Goal: Register for event/course

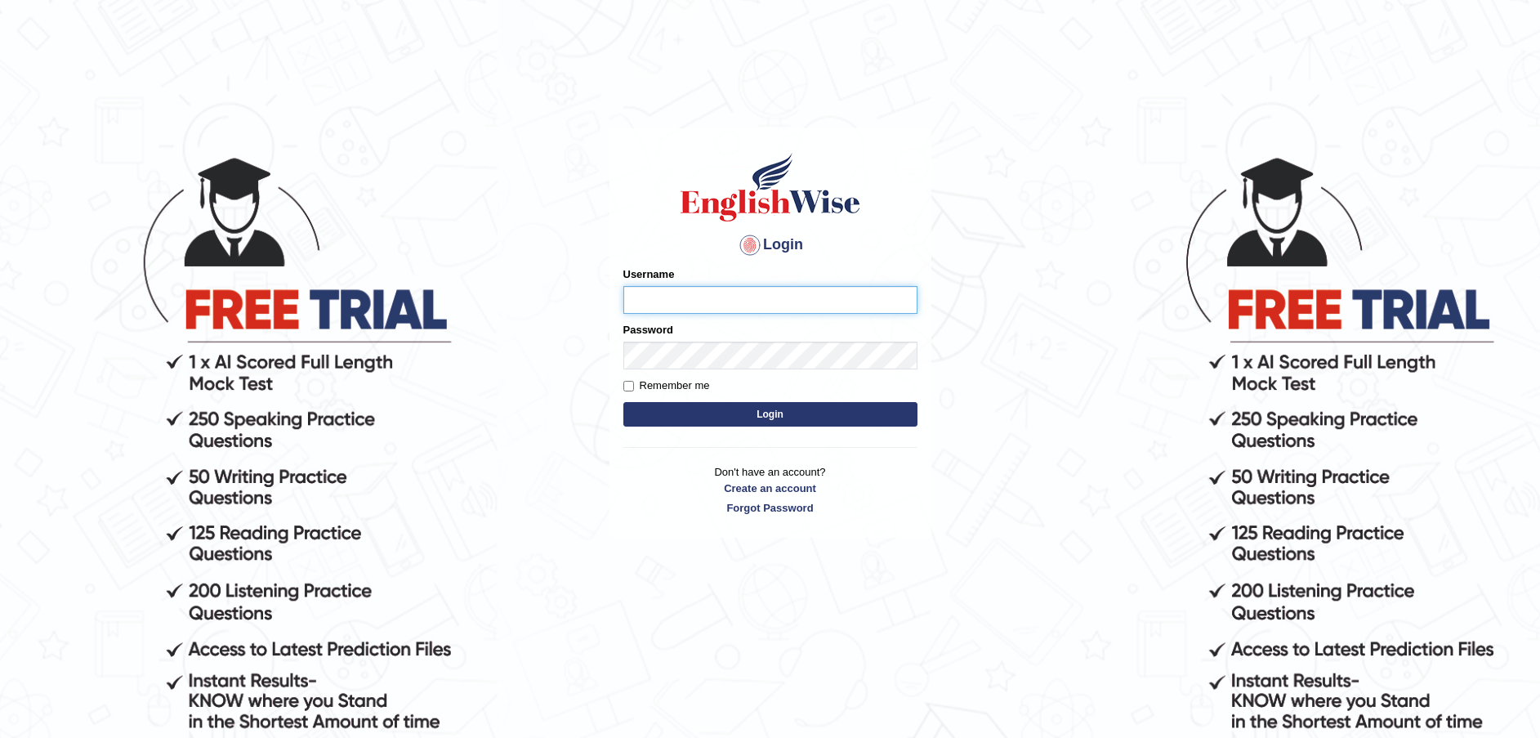
type input "Fatimah"
click at [830, 413] on button "Login" at bounding box center [770, 414] width 294 height 25
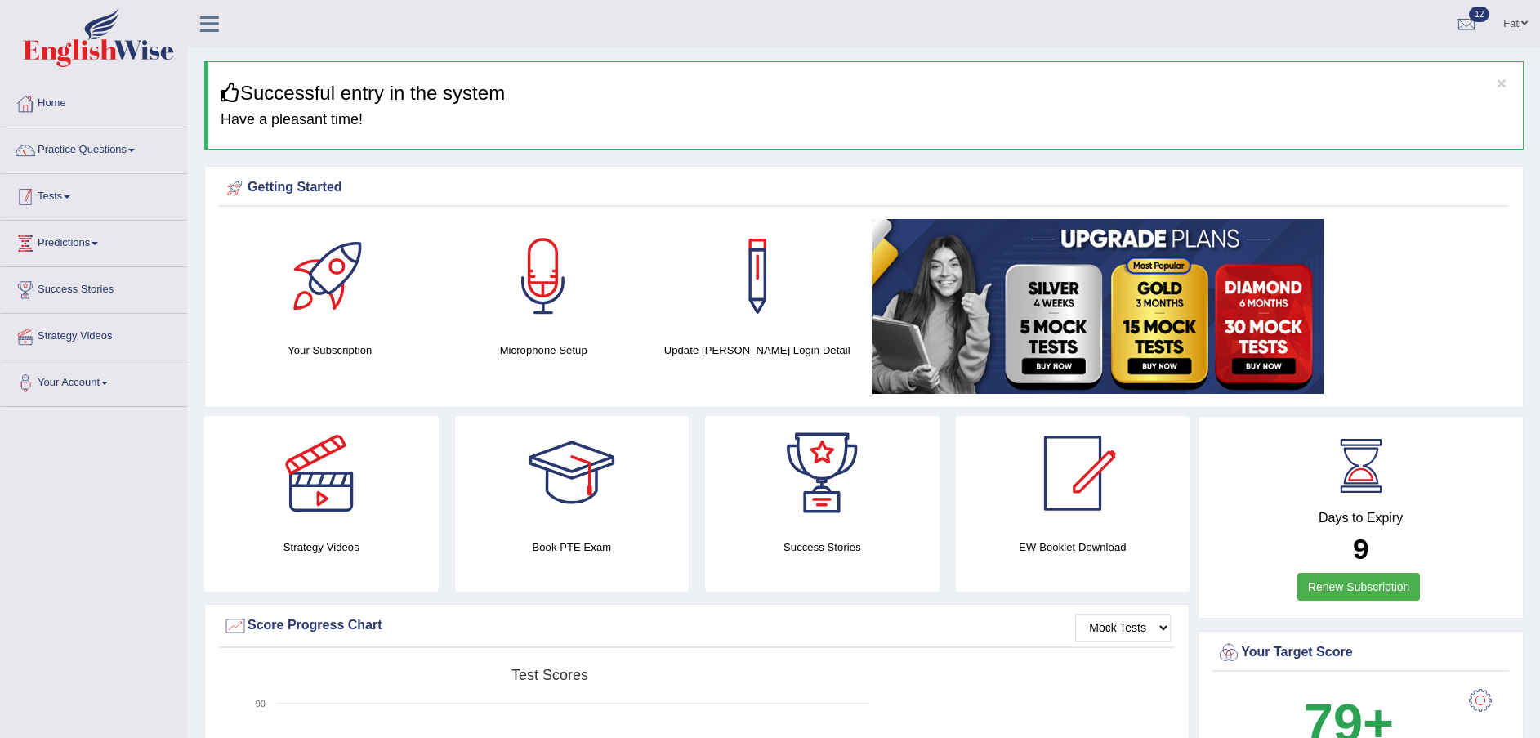
click at [71, 193] on link "Tests" at bounding box center [94, 194] width 186 height 41
click at [93, 261] on link "Take Mock Test" at bounding box center [106, 263] width 153 height 29
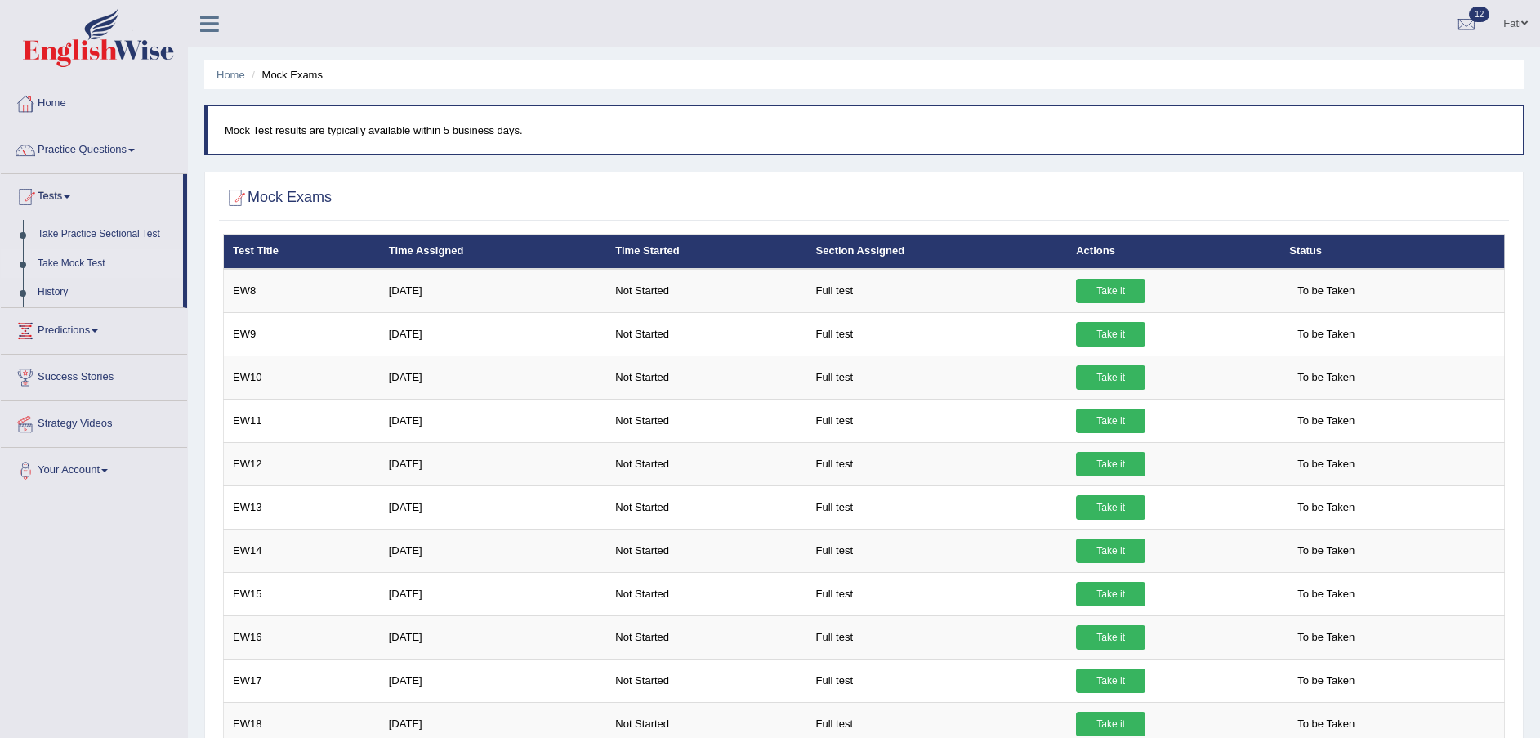
click at [1115, 289] on link "Take it" at bounding box center [1110, 291] width 69 height 25
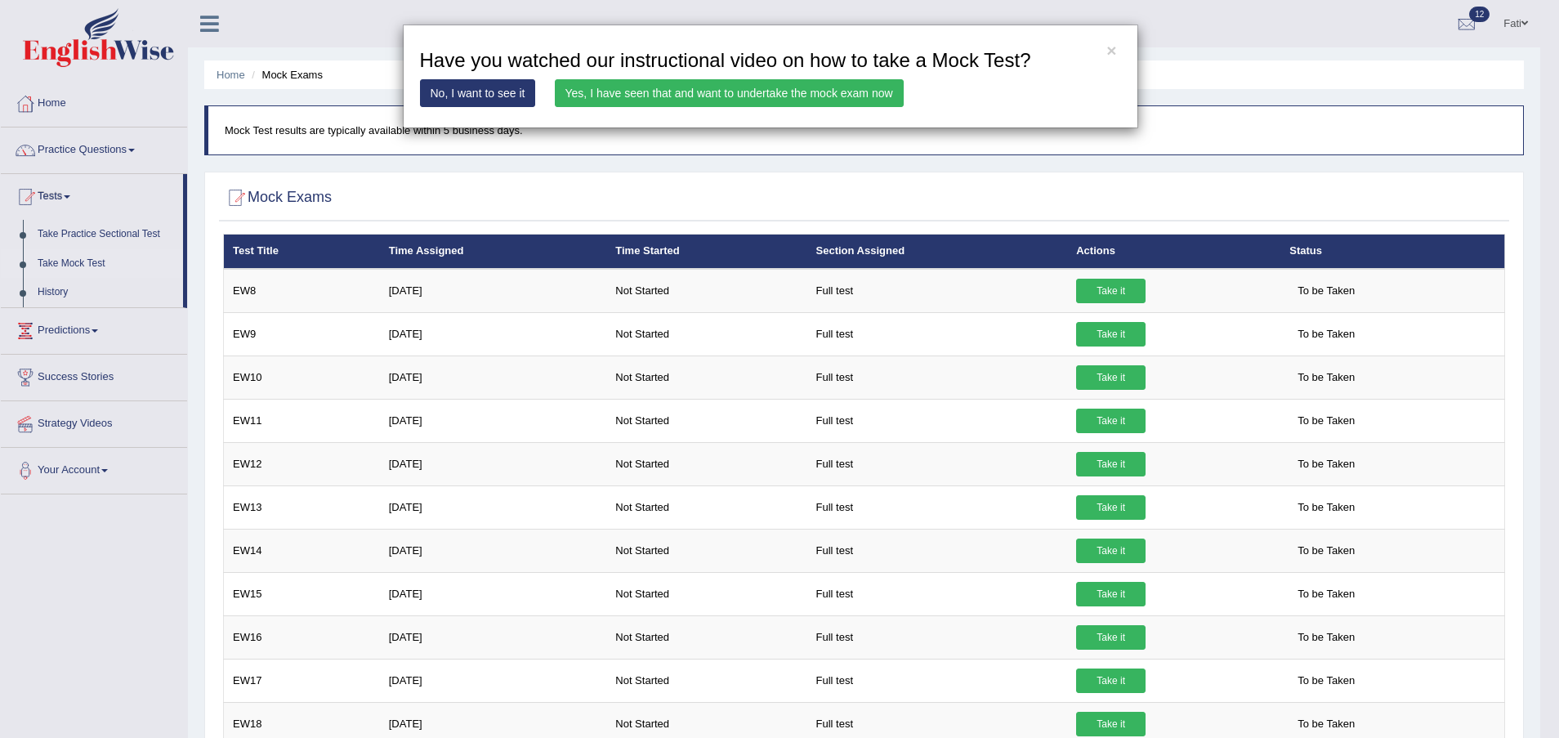
click at [657, 92] on link "Yes, I have seen that and want to undertake the mock exam now" at bounding box center [729, 93] width 349 height 28
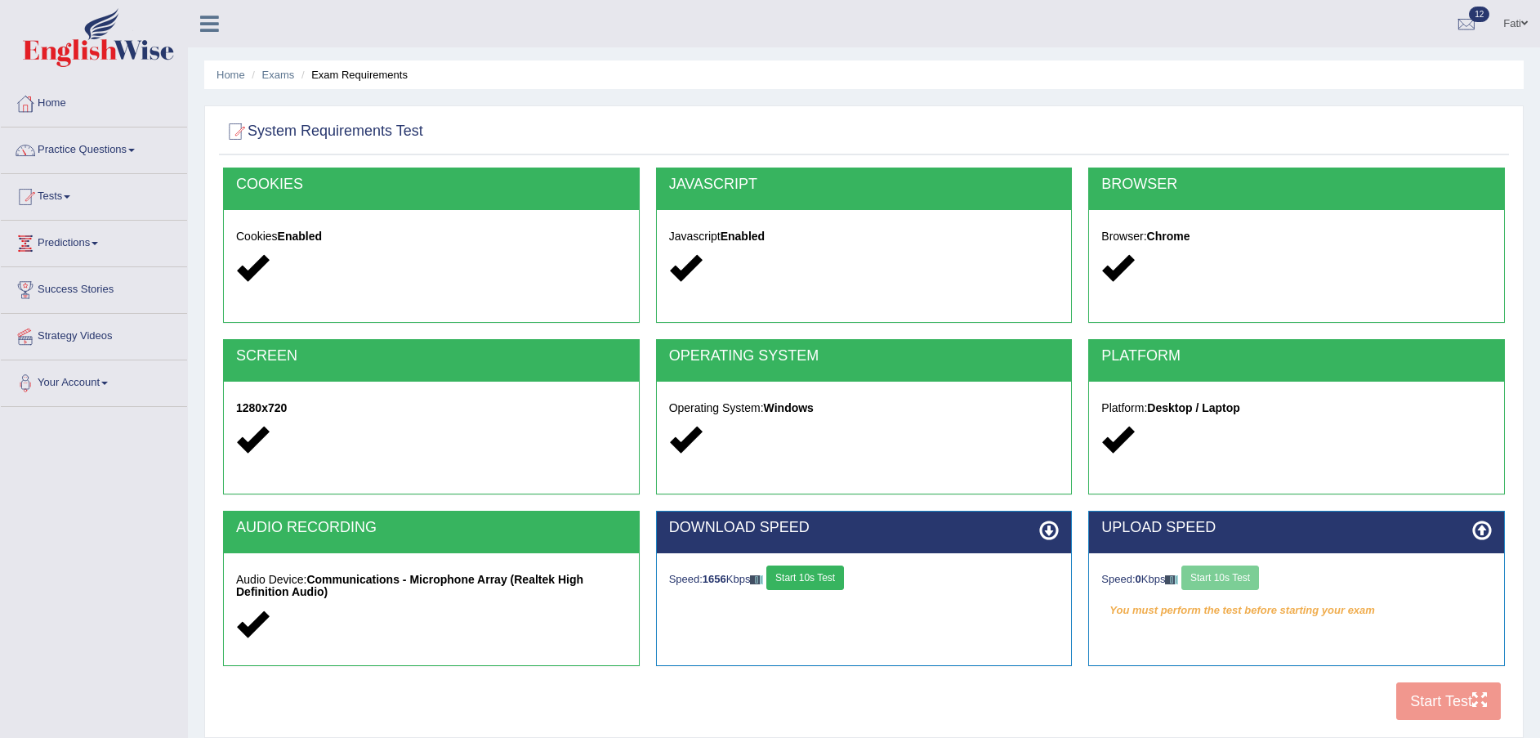
click at [838, 577] on button "Start 10s Test" at bounding box center [805, 577] width 78 height 25
click at [1233, 579] on button "Start 10s Test" at bounding box center [1221, 577] width 78 height 25
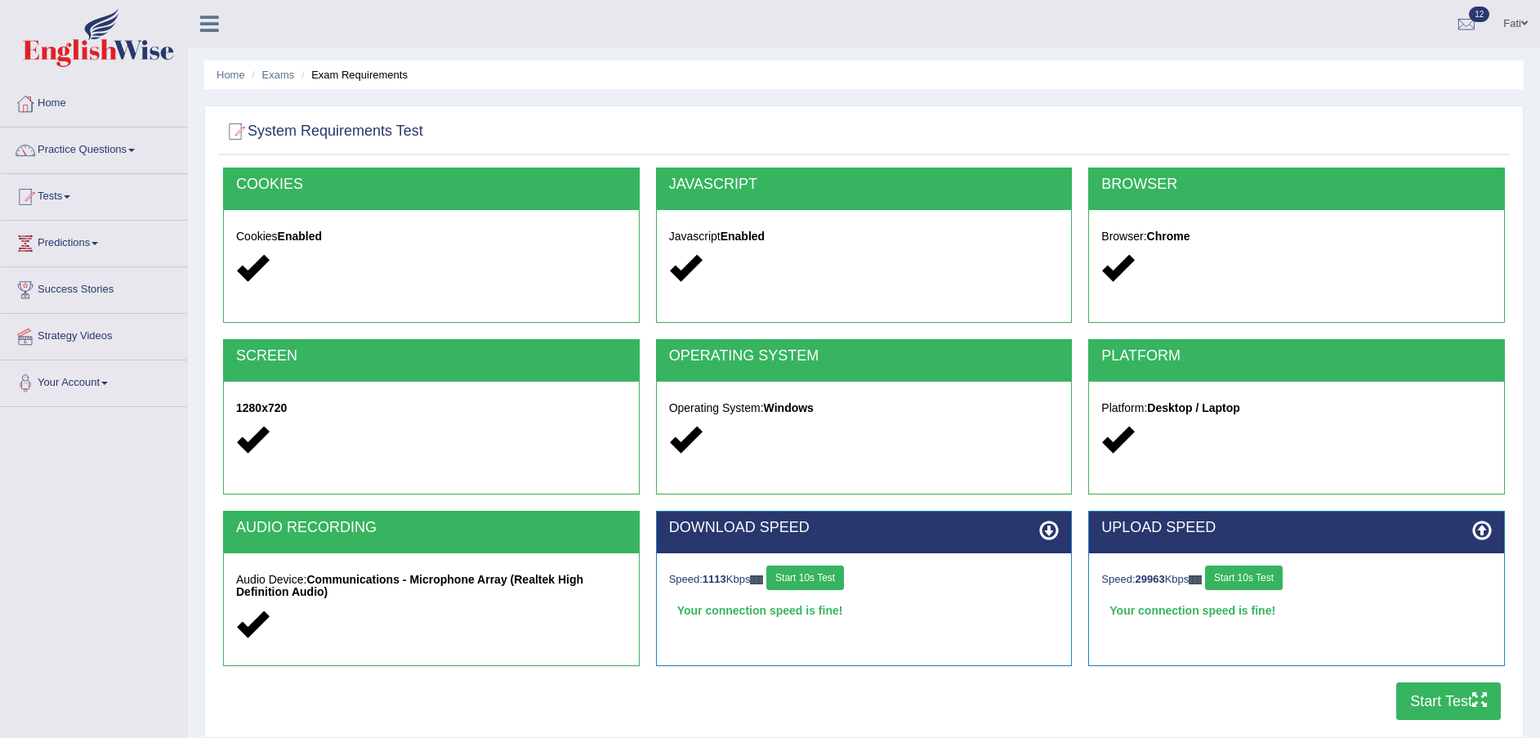
click at [1439, 695] on button "Start Test" at bounding box center [1448, 701] width 105 height 38
